Goal: Information Seeking & Learning: Find specific page/section

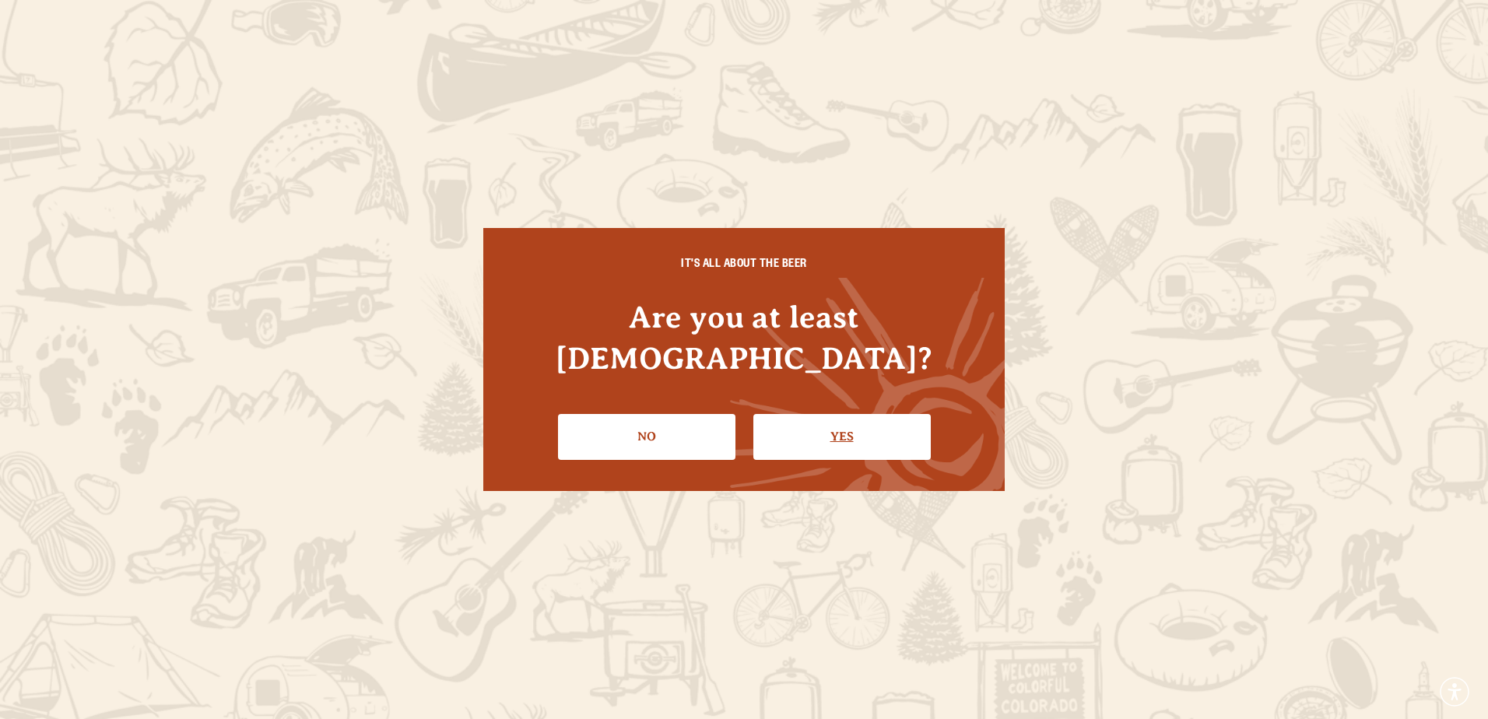
click at [827, 414] on link "Yes" at bounding box center [841, 436] width 177 height 45
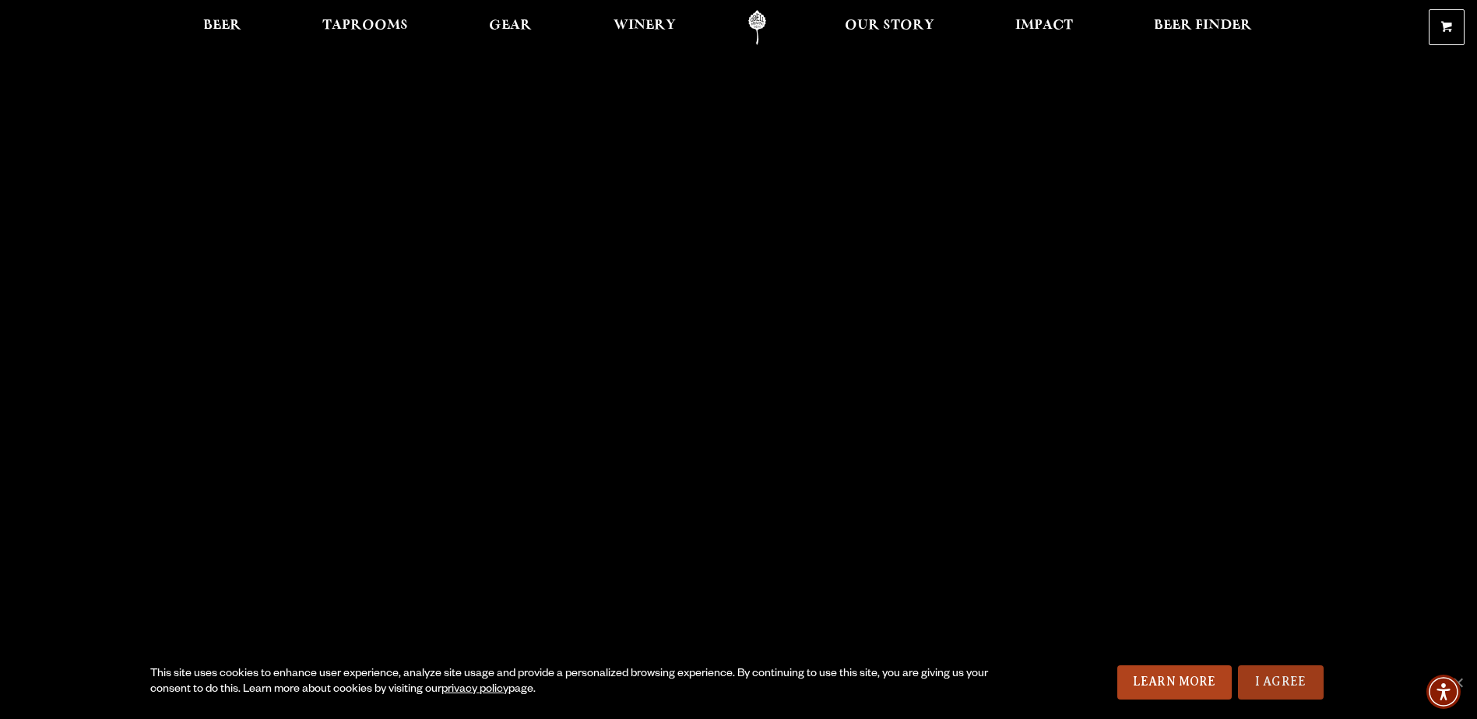
click at [1313, 694] on link "I Agree" at bounding box center [1281, 682] width 86 height 34
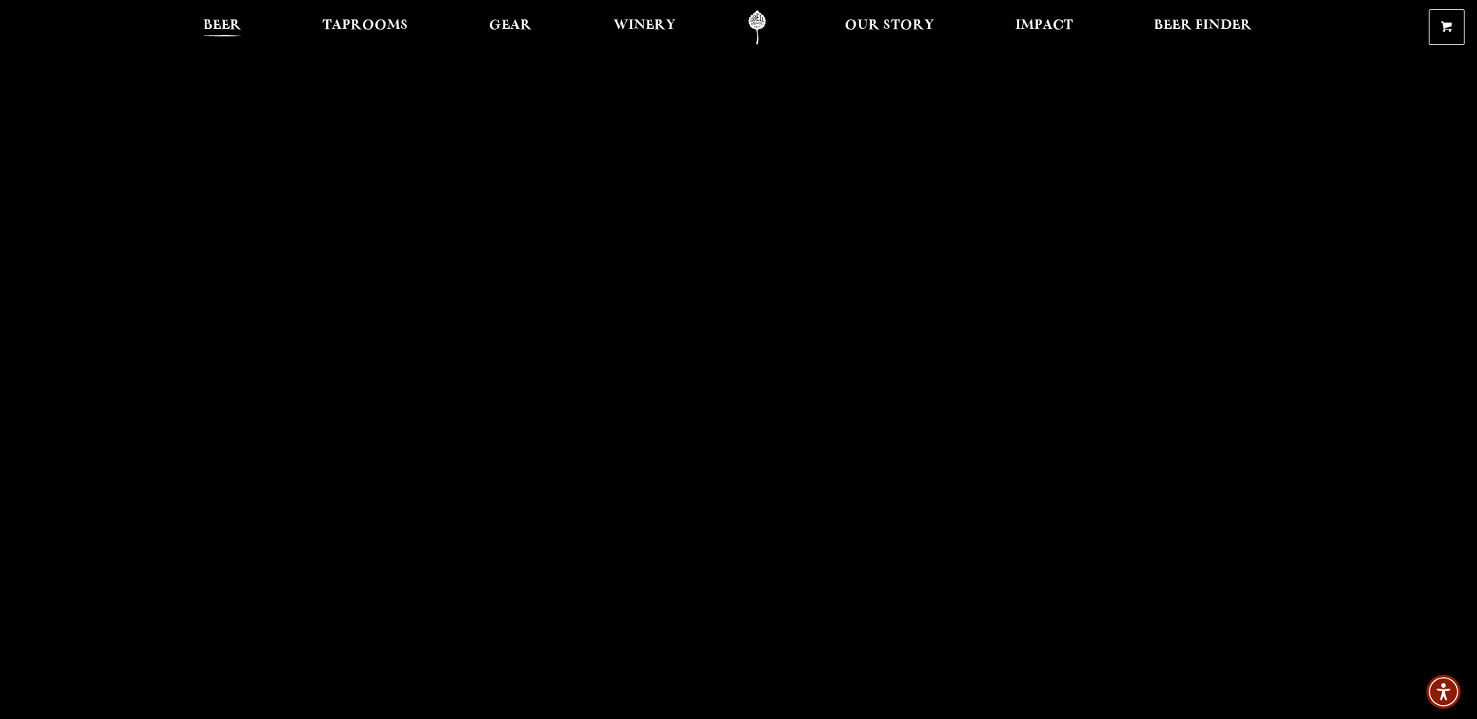
click at [219, 19] on span "Beer" at bounding box center [222, 25] width 38 height 12
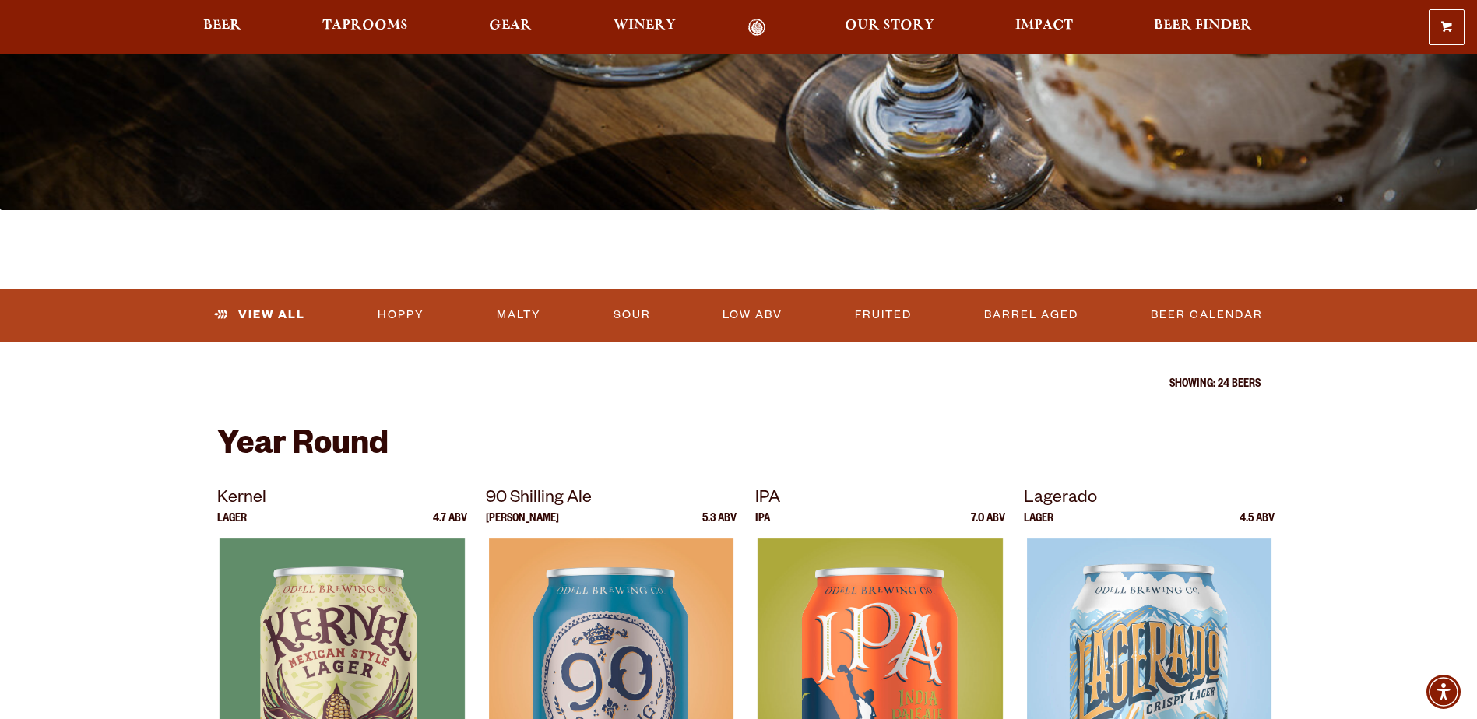
scroll to position [467, 0]
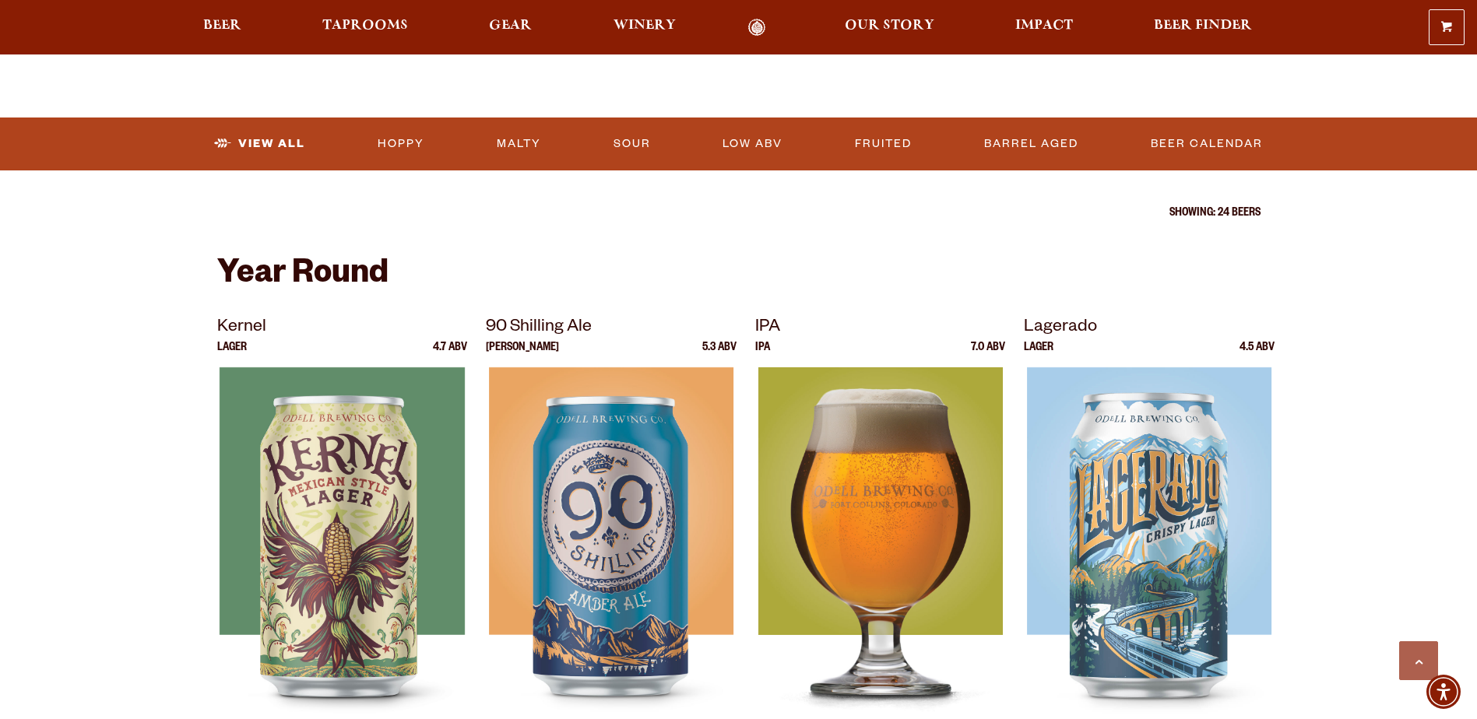
click at [892, 451] on img at bounding box center [879, 561] width 244 height 389
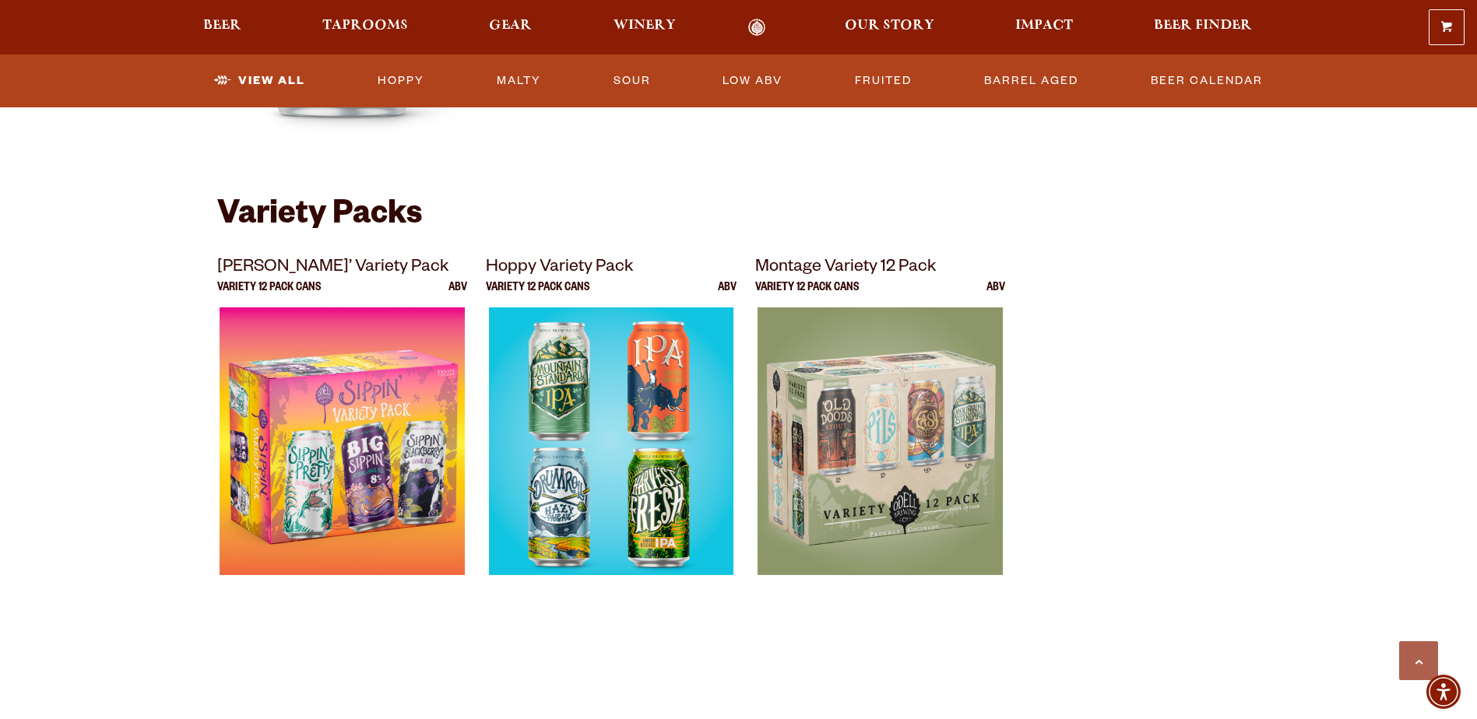
scroll to position [3113, 0]
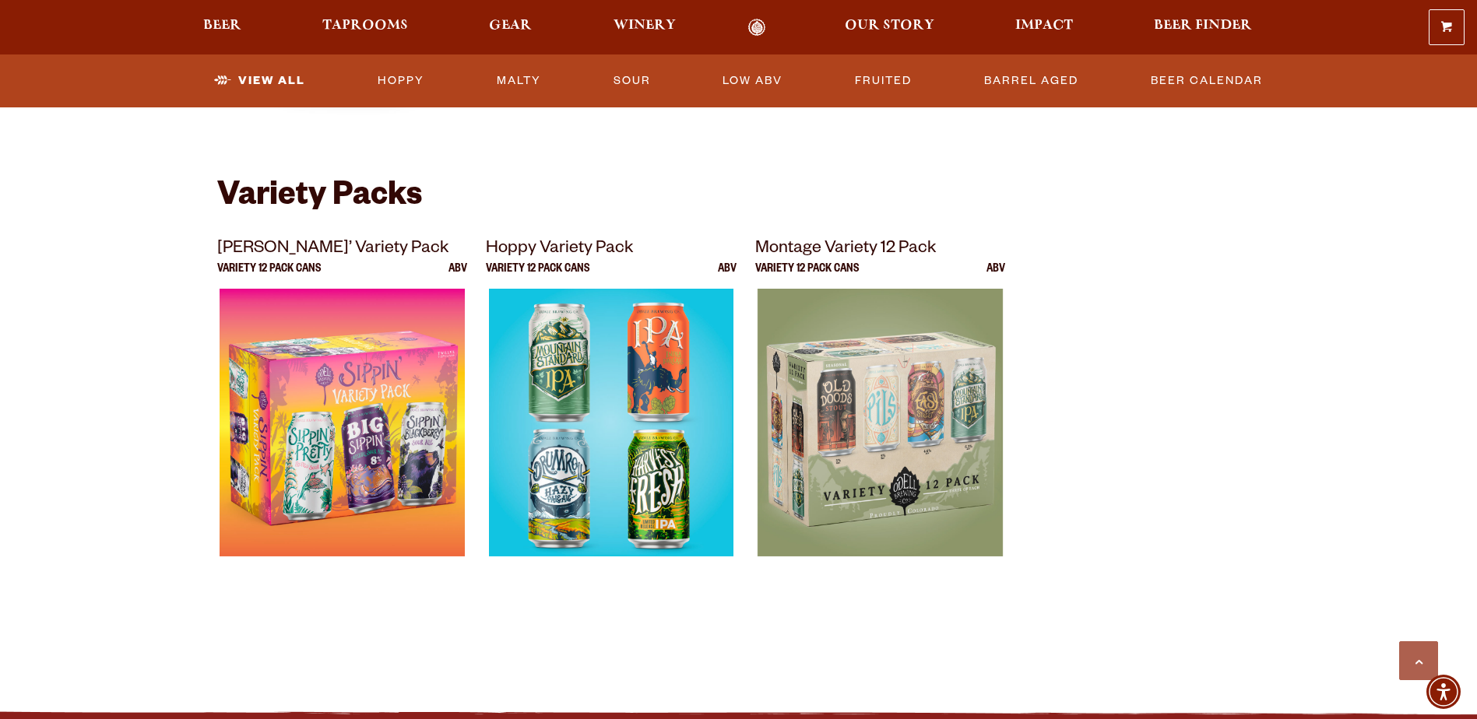
click at [644, 420] on img at bounding box center [611, 483] width 244 height 389
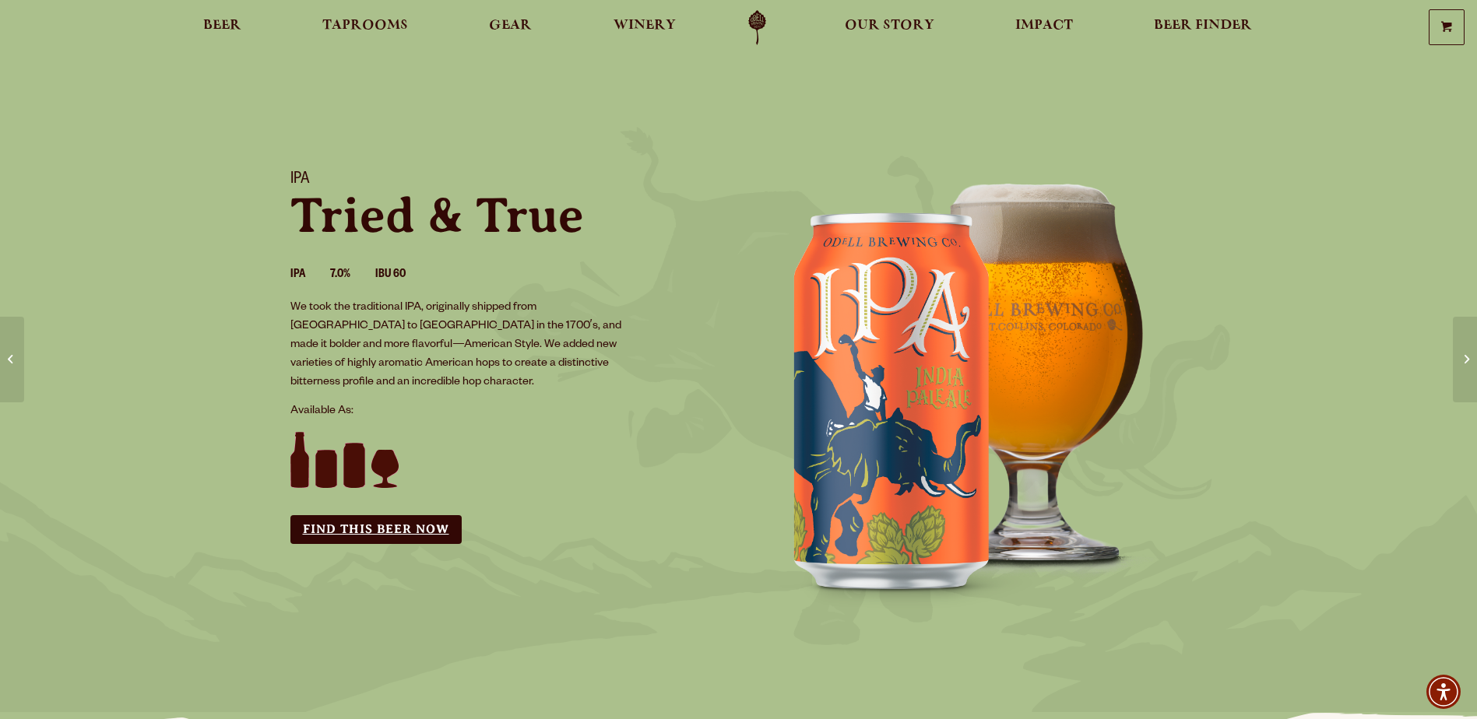
click at [397, 515] on link "Find this Beer Now" at bounding box center [375, 529] width 171 height 29
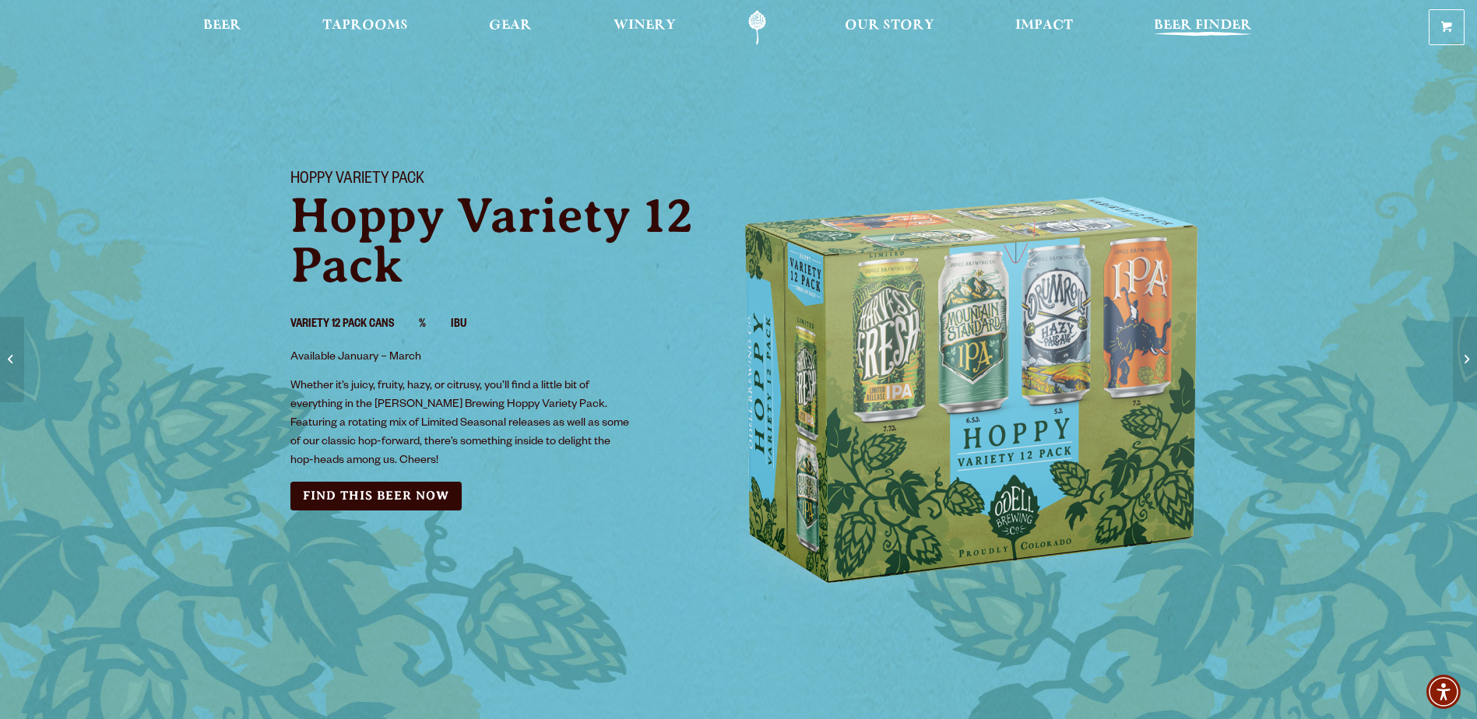
click at [1211, 23] on span "Beer Finder" at bounding box center [1203, 25] width 98 height 12
